Goal: Information Seeking & Learning: Learn about a topic

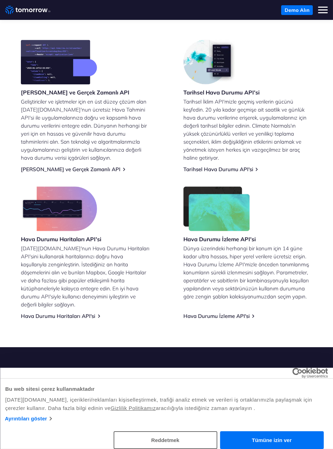
scroll to position [184, 0]
click at [257, 434] on button "Tümüne izin ver" at bounding box center [272, 440] width 104 height 18
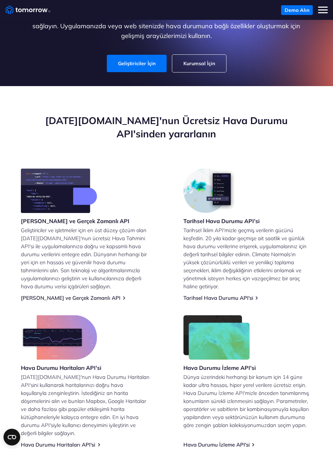
scroll to position [57, 0]
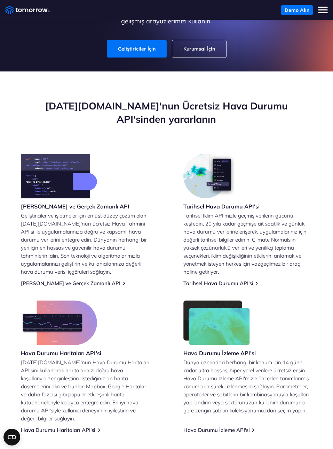
click at [200, 427] on font "Hava Durumu İzleme API'si" at bounding box center [217, 430] width 67 height 7
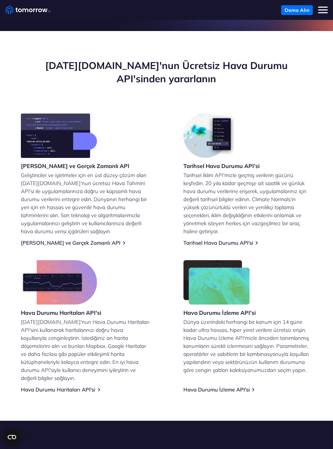
scroll to position [119, 0]
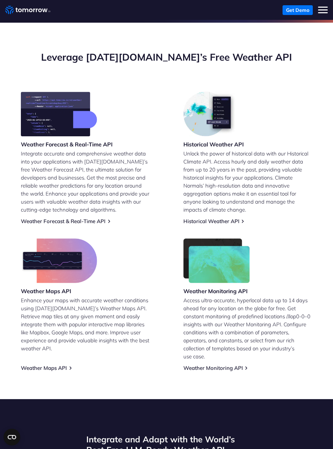
click at [37, 253] on img at bounding box center [59, 260] width 76 height 45
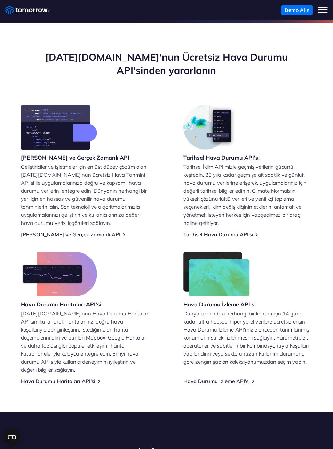
click at [44, 378] on font "Hava Durumu Haritaları API'si" at bounding box center [58, 381] width 75 height 7
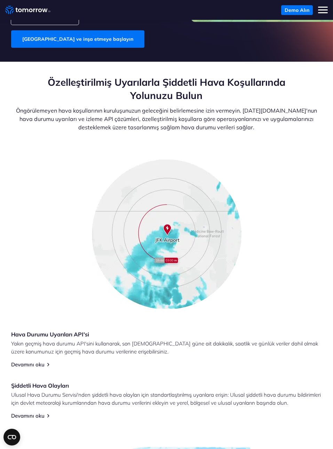
scroll to position [143, 0]
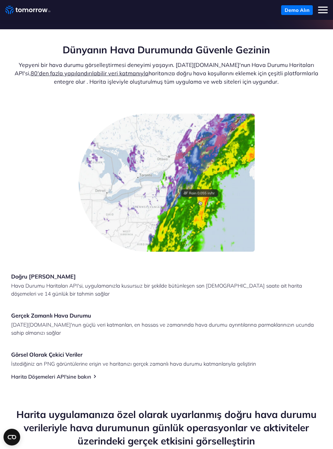
scroll to position [211, 0]
click at [1, 223] on div "Doğru Harita Tahminleri Hava Durumu Haritaları API'si, uygulamanızla kusursuz b…" at bounding box center [166, 247] width 333 height 266
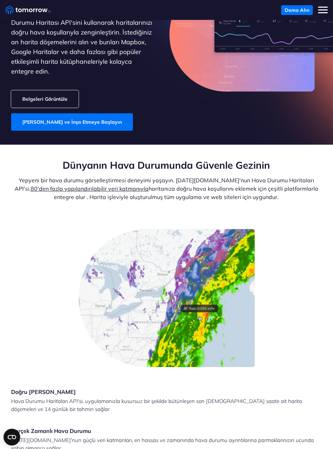
scroll to position [0, 0]
